Goal: Task Accomplishment & Management: Use online tool/utility

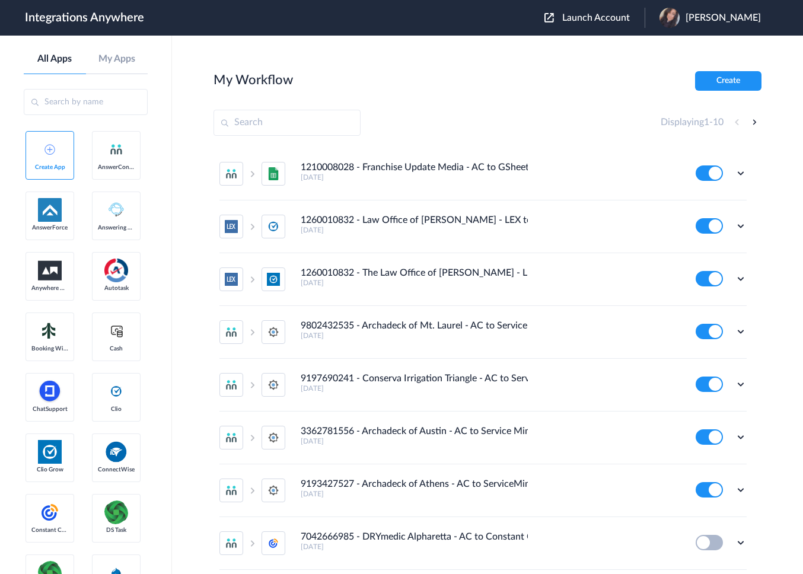
click at [614, 18] on span "Launch Account" at bounding box center [596, 17] width 68 height 9
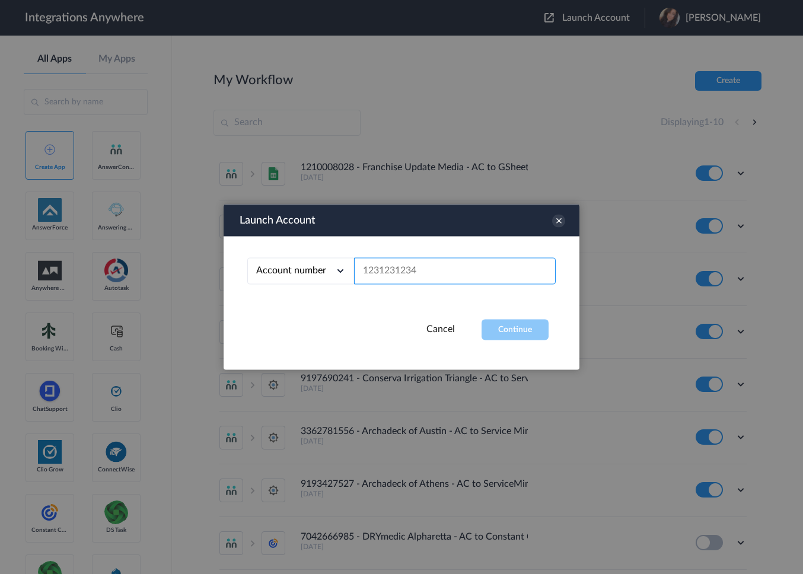
paste input "2078354317"
type input "2078354317"
click at [527, 321] on button "Continue" at bounding box center [514, 329] width 67 height 21
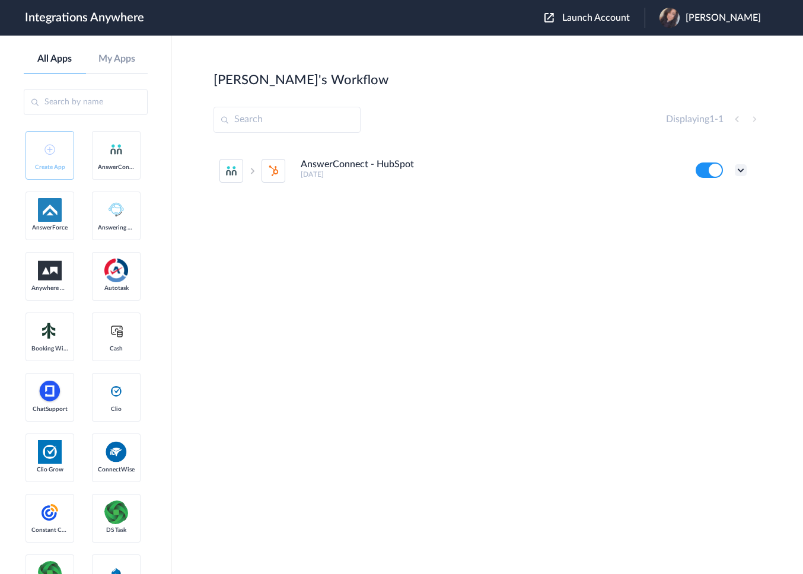
click at [742, 168] on icon at bounding box center [740, 170] width 12 height 12
click at [695, 201] on link "Edit" at bounding box center [692, 197] width 28 height 8
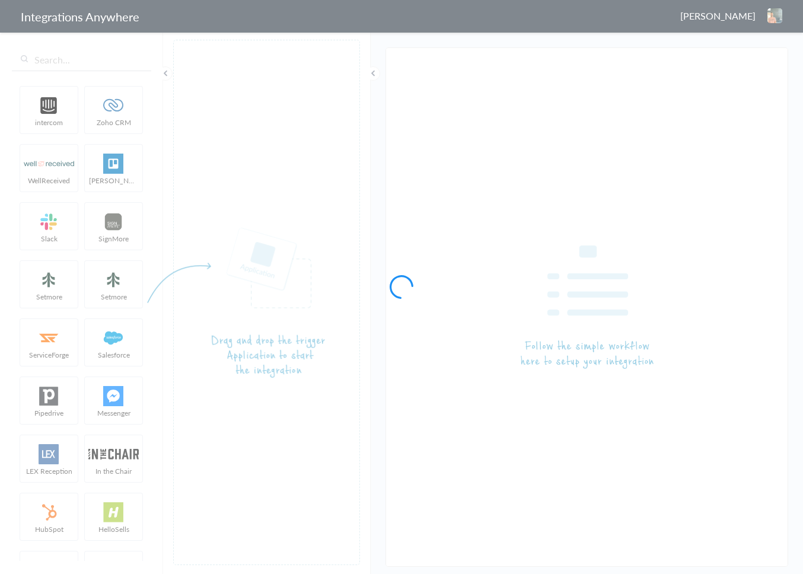
type input "AnswerConnect - HubSpot"
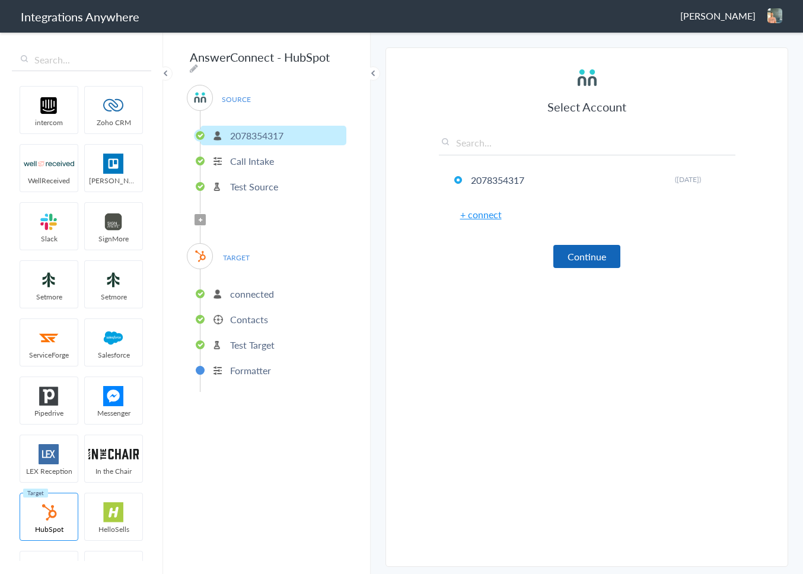
click at [602, 261] on button "Continue" at bounding box center [586, 256] width 67 height 23
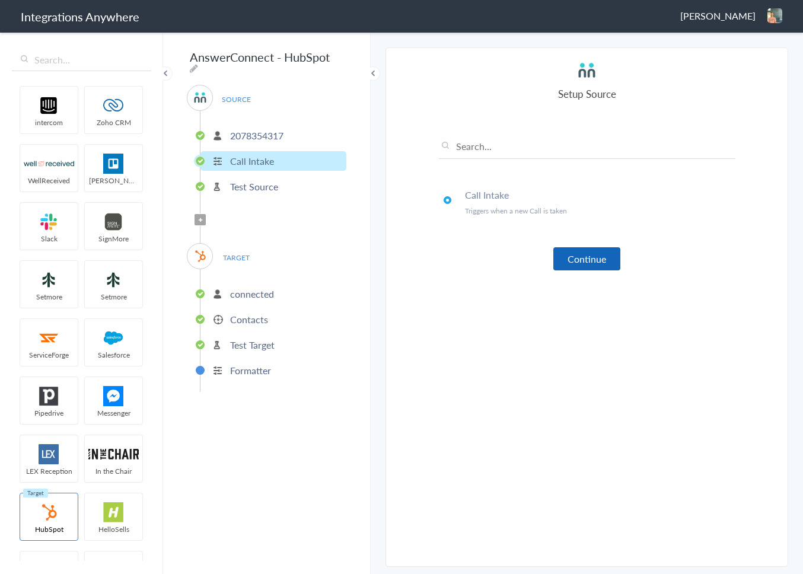
click at [588, 258] on button "Continue" at bounding box center [586, 258] width 67 height 23
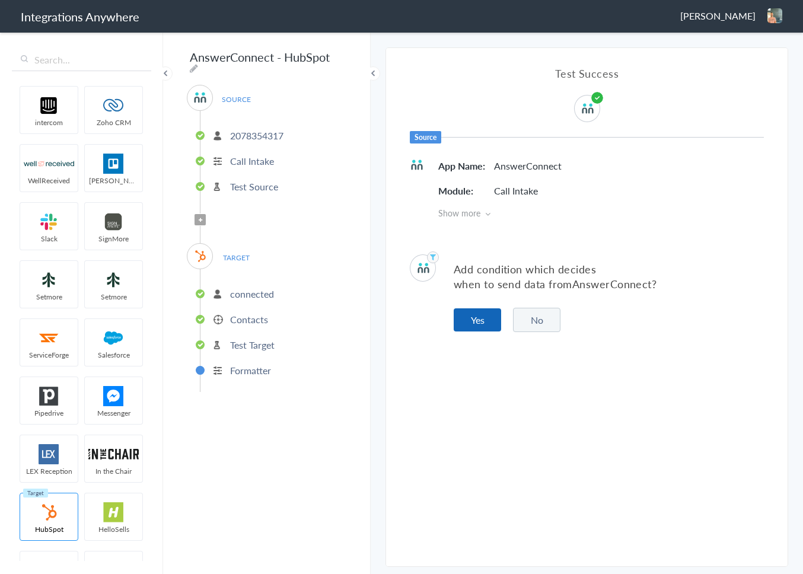
click at [479, 319] on button "Yes" at bounding box center [476, 319] width 47 height 23
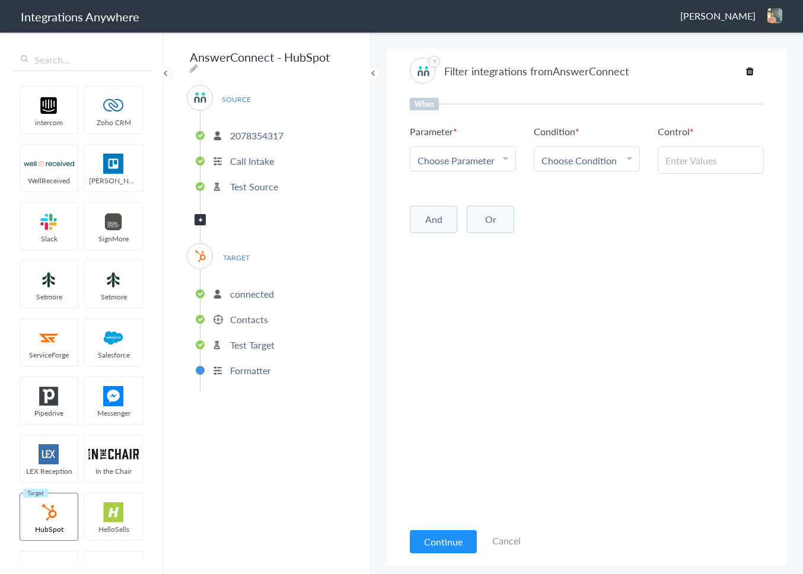
click at [474, 164] on span "Choose Parameter" at bounding box center [455, 161] width 77 height 14
click at [469, 255] on link "Call Closing Note" at bounding box center [462, 257] width 105 height 25
click at [580, 154] on span "Choose Condition" at bounding box center [578, 161] width 75 height 14
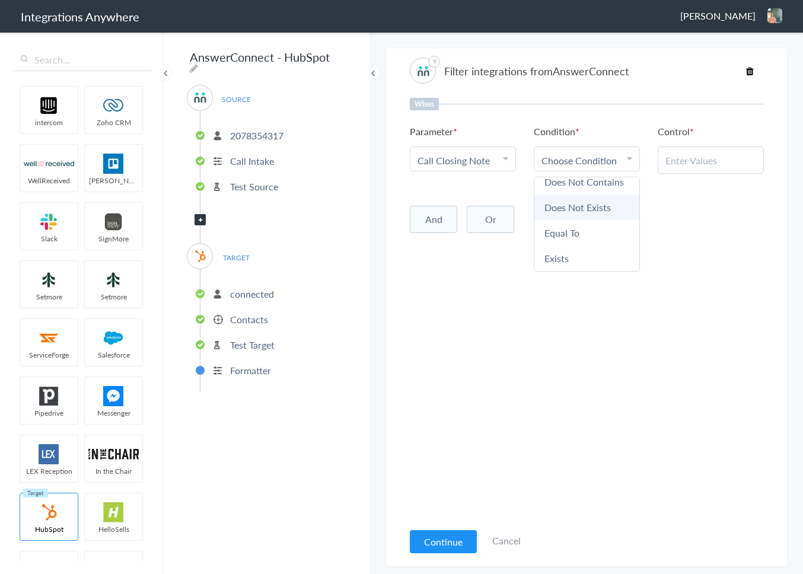
click at [593, 206] on link "Does Not Exists" at bounding box center [586, 206] width 105 height 25
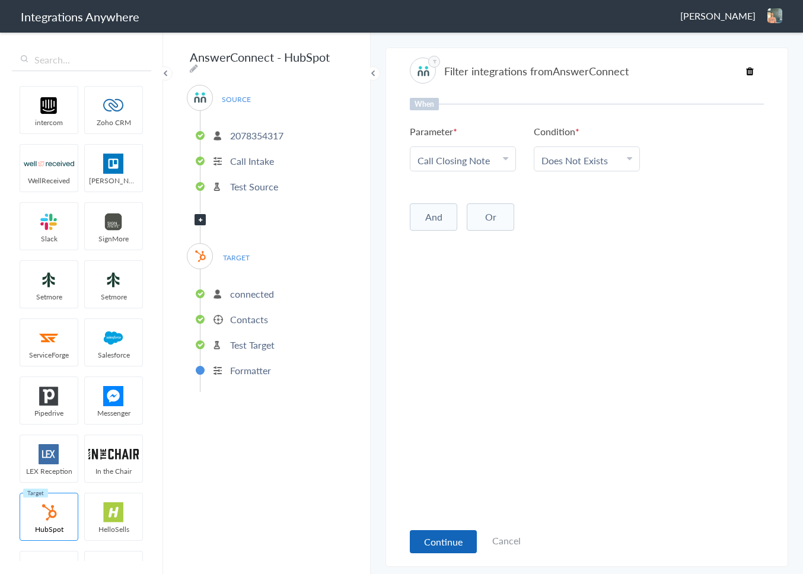
click at [434, 530] on button "Continue" at bounding box center [443, 541] width 67 height 23
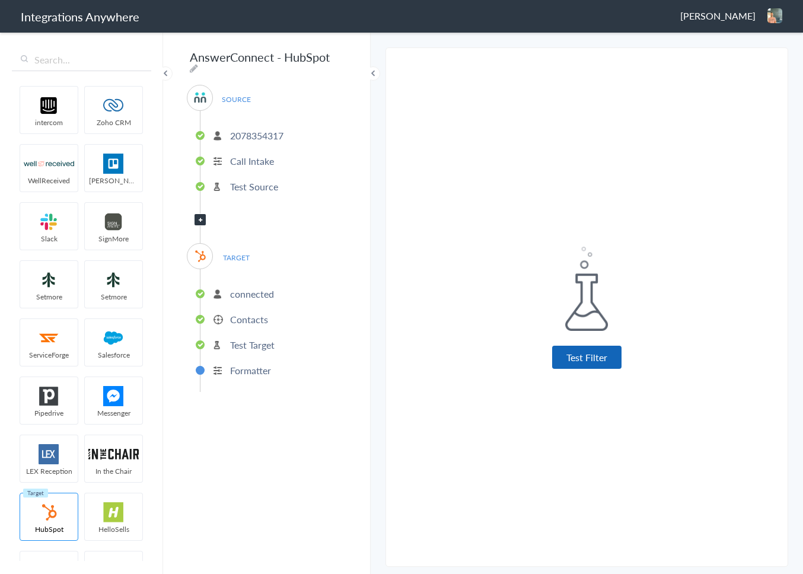
click at [597, 363] on button "Test Filter" at bounding box center [586, 357] width 69 height 23
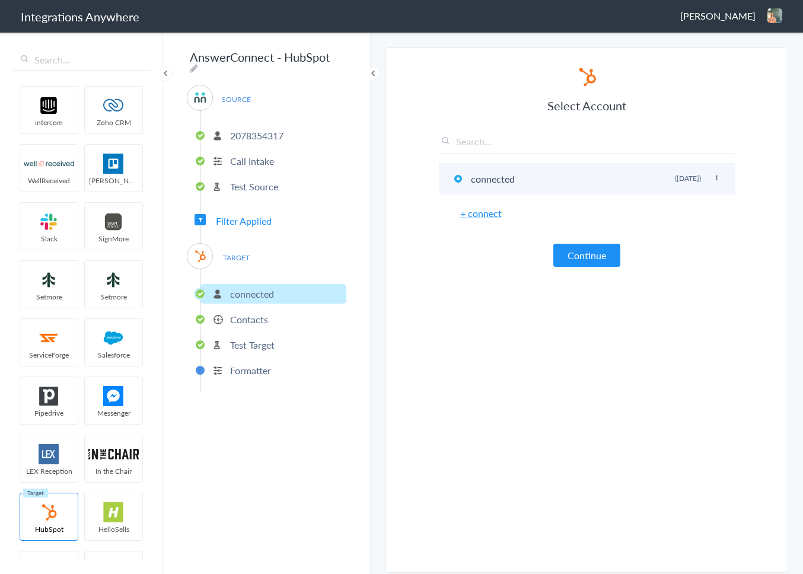
click at [717, 175] on icon at bounding box center [715, 178] width 7 height 7
click at [679, 200] on li "Rename" at bounding box center [692, 202] width 82 height 18
drag, startPoint x: 538, startPoint y: 181, endPoint x: 450, endPoint y: 176, distance: 88.4
click at [450, 176] on li "connected Rename Delete ([DATE])" at bounding box center [587, 178] width 296 height 31
paste input "2078354317 - Alpha Sports Performance Medicine Franchise"
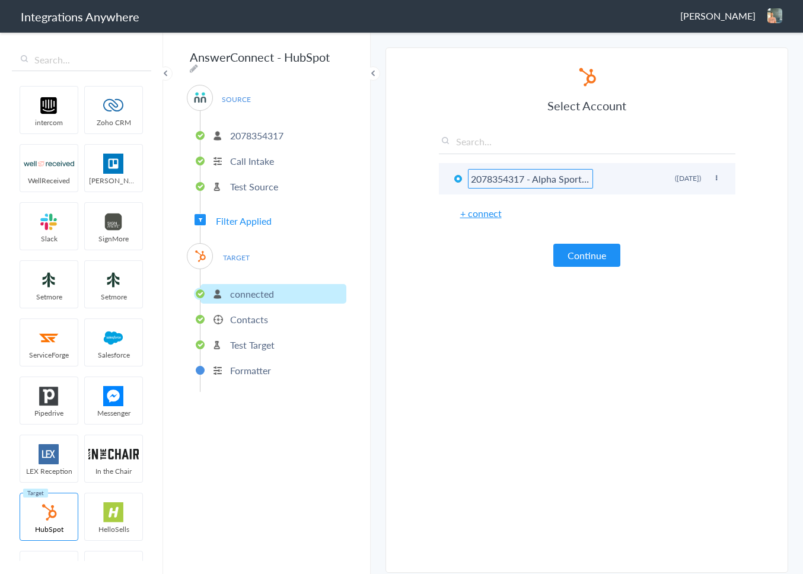
scroll to position [0, 154]
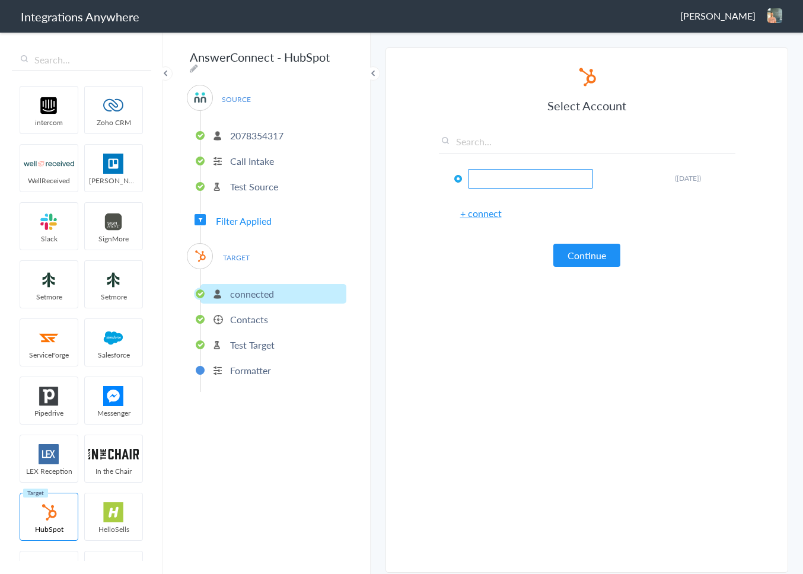
type input "2078354317 - Alpha Sports Performance Medicine Franchise"
click at [599, 452] on article "Select Account 2078354317 - Alpha Sports Performance Medicine Franchise Rename …" at bounding box center [587, 313] width 296 height 494
click at [591, 257] on button "Continue" at bounding box center [586, 255] width 67 height 23
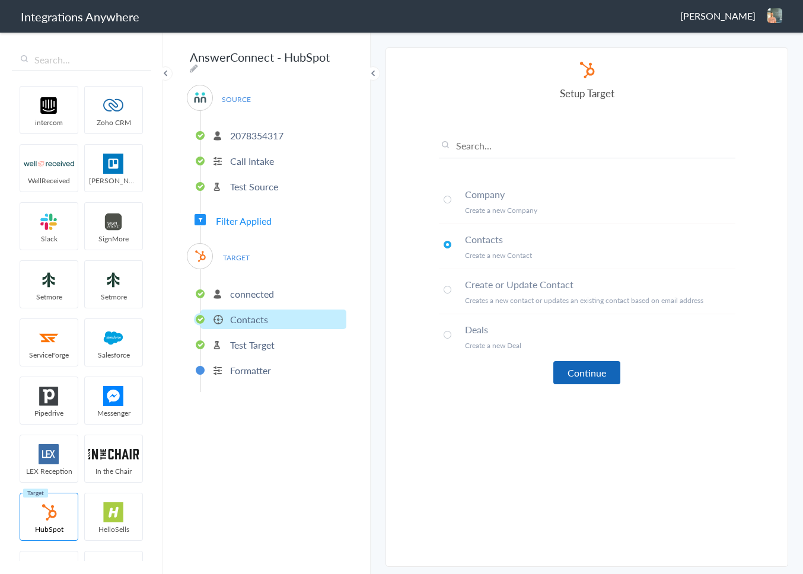
click at [585, 379] on button "Continue" at bounding box center [586, 372] width 67 height 23
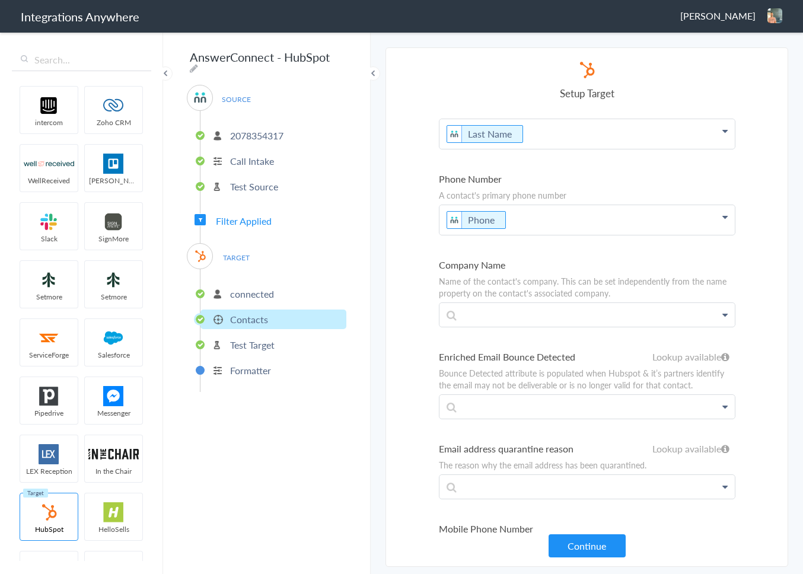
scroll to position [263, 0]
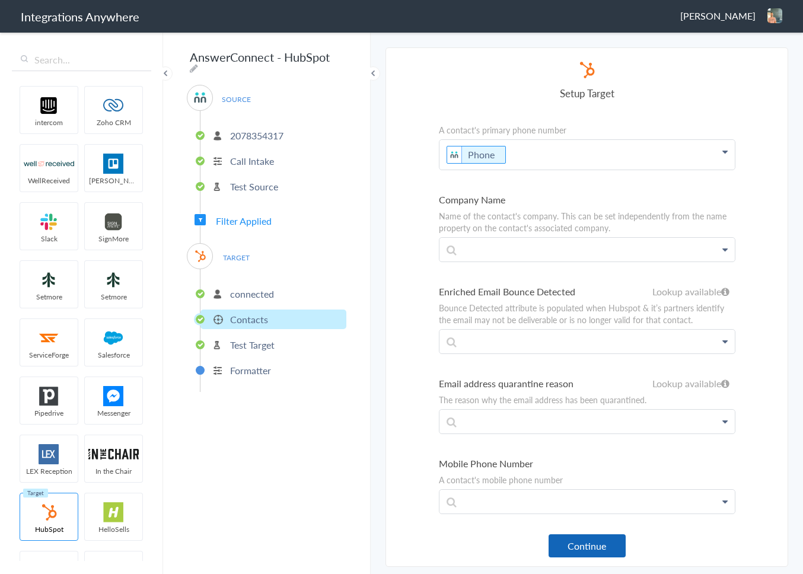
click at [583, 548] on button "Continue" at bounding box center [586, 545] width 77 height 23
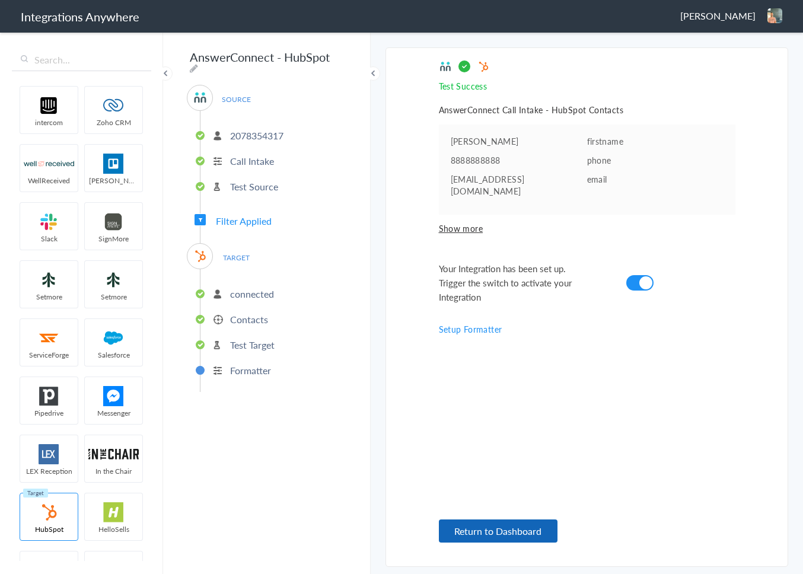
click at [529, 536] on button "Return to Dashboard" at bounding box center [498, 530] width 119 height 23
